Goal: Check status: Check status

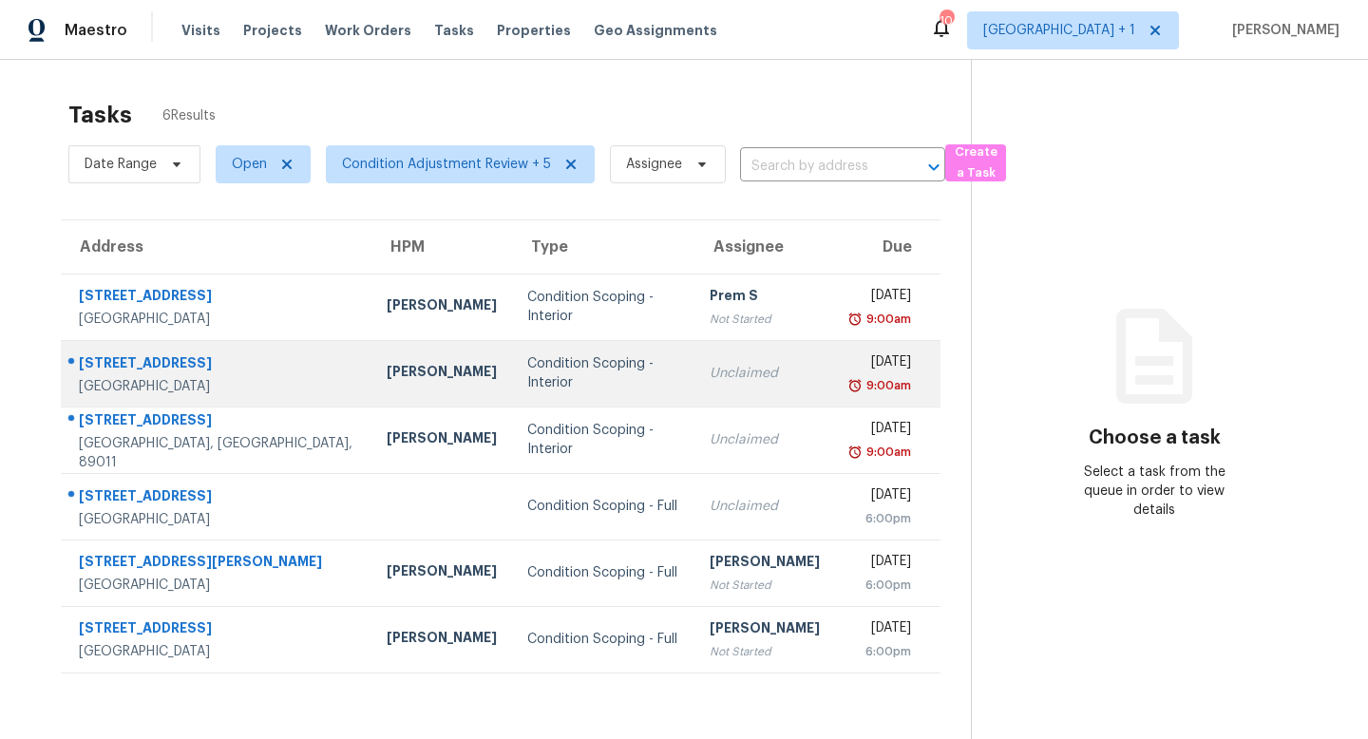
scroll to position [60, 0]
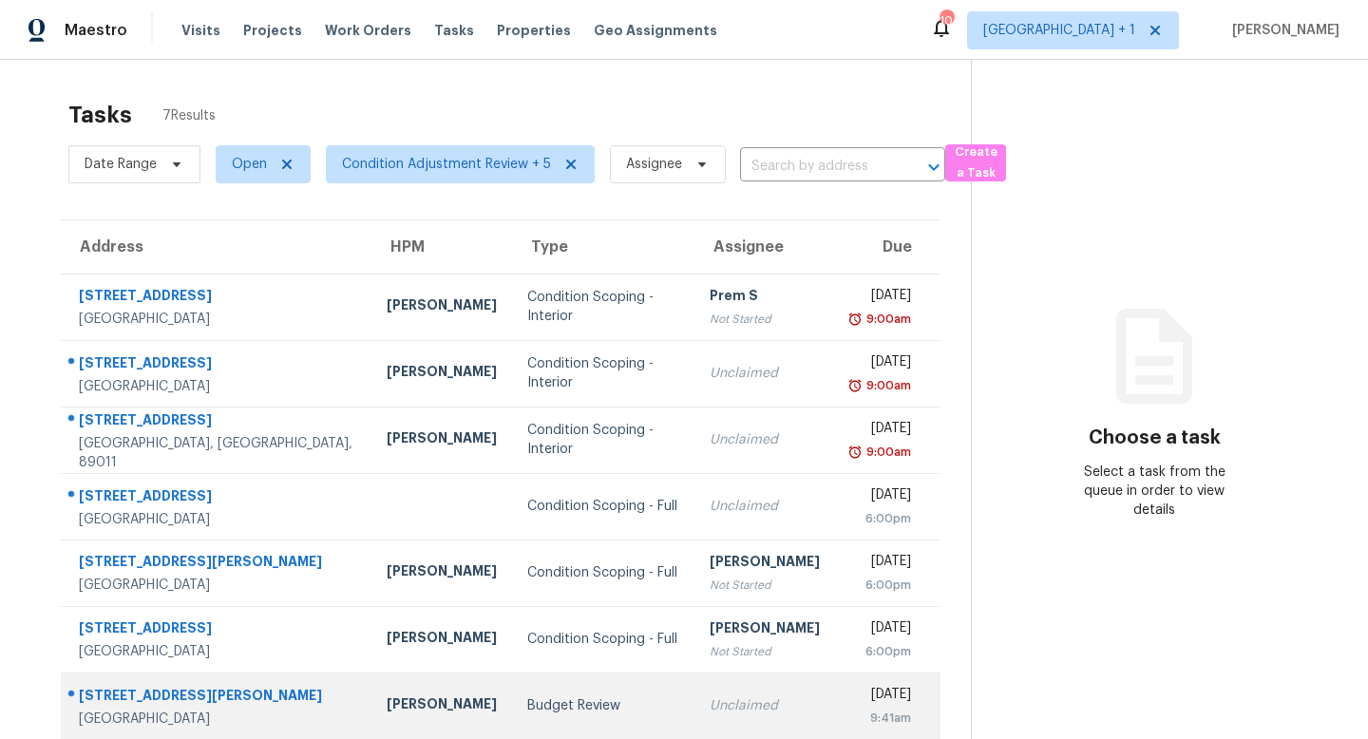
click at [387, 707] on div "Julian Murray" at bounding box center [442, 707] width 110 height 24
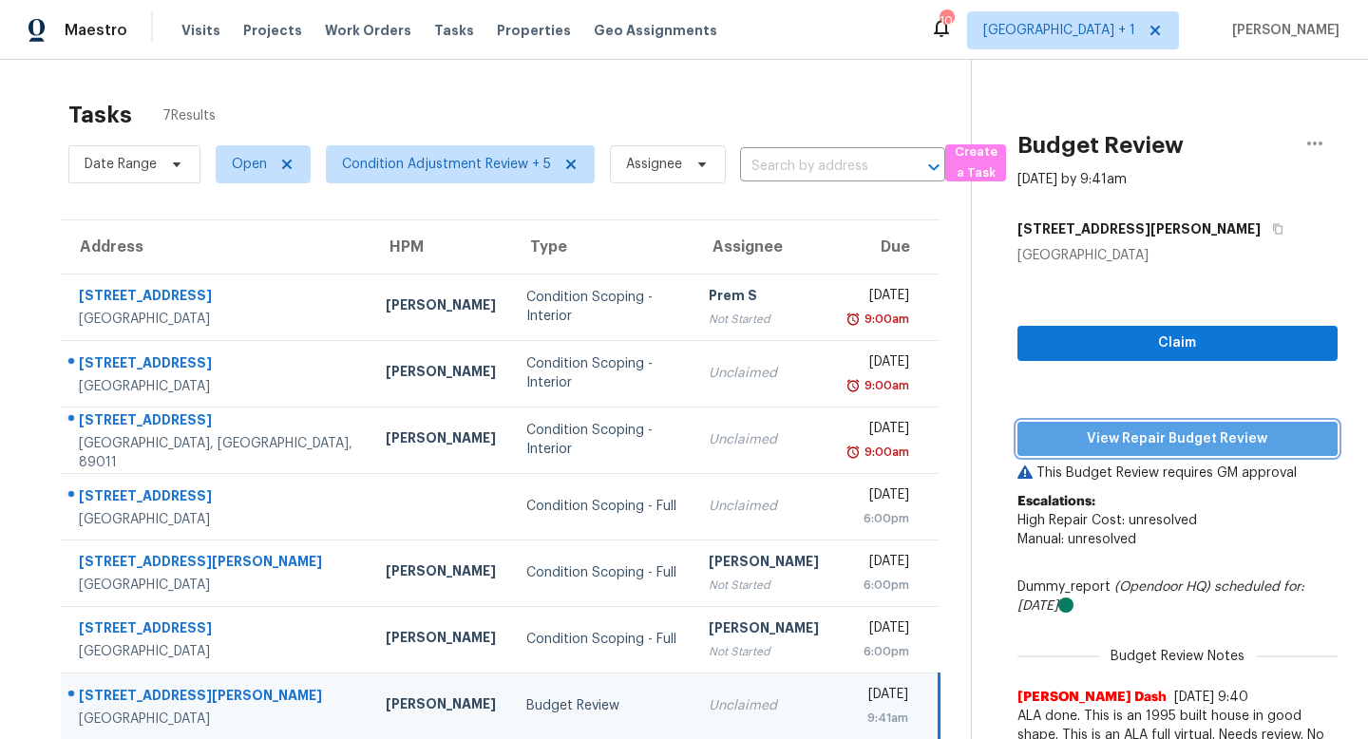
click at [1158, 434] on span "View Repair Budget Review" at bounding box center [1178, 440] width 290 height 24
